Goal: Task Accomplishment & Management: Use online tool/utility

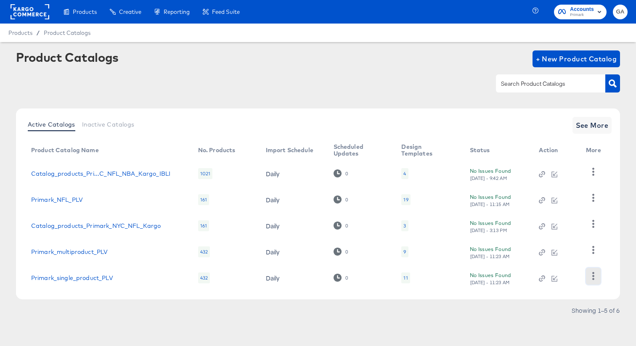
click at [594, 276] on icon "button" at bounding box center [593, 276] width 8 height 8
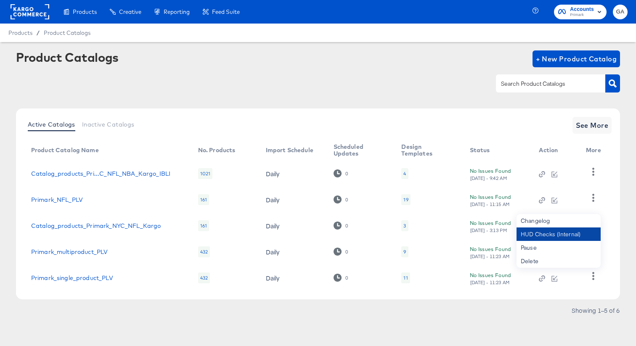
click at [572, 238] on div "HUD Checks (Internal)" at bounding box center [558, 233] width 84 height 13
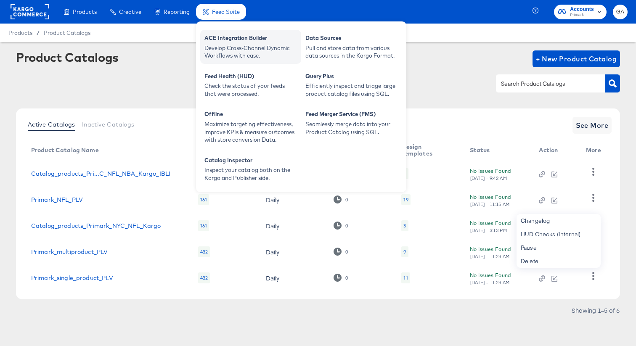
click at [223, 52] on div "Develop Cross-Channel Dynamic Workflows with ease." at bounding box center [250, 52] width 93 height 16
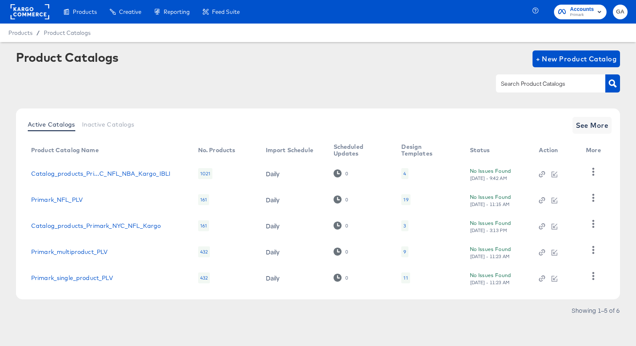
click at [378, 88] on div at bounding box center [318, 83] width 604 height 19
click at [594, 279] on icon "button" at bounding box center [593, 276] width 2 height 8
click at [566, 235] on div "HUD Checks (Internal)" at bounding box center [558, 233] width 84 height 13
